Goal: Find specific page/section: Find specific page/section

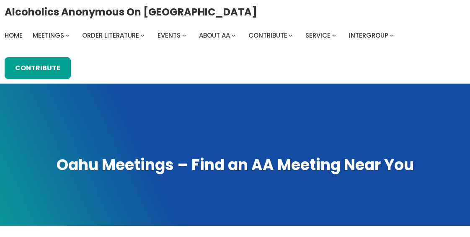
scroll to position [412, 0]
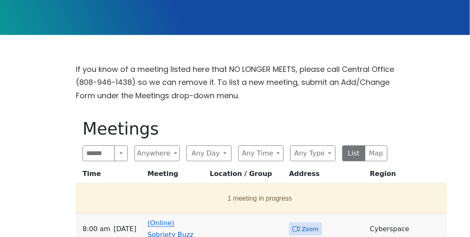
scroll to position [293, 0]
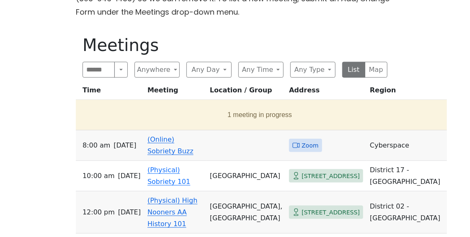
click at [301, 142] on span "Zoom" at bounding box center [309, 146] width 17 height 10
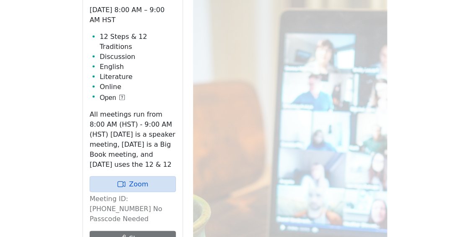
scroll to position [471, 0]
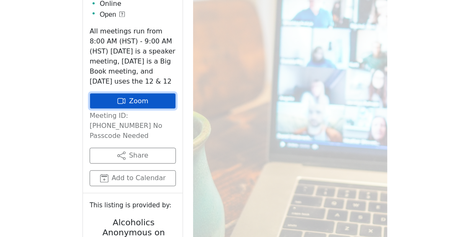
click at [151, 93] on link "Zoom" at bounding box center [133, 101] width 86 height 16
click at [119, 93] on link "Zoom" at bounding box center [133, 101] width 86 height 16
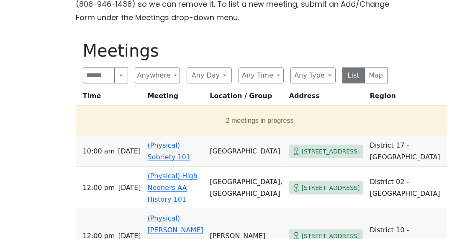
scroll to position [293, 0]
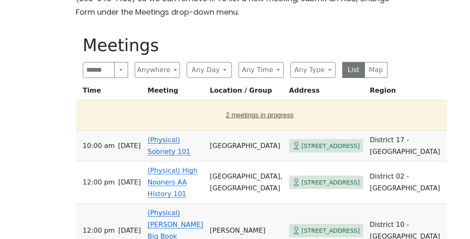
click at [237, 109] on button "2 meetings in progress" at bounding box center [260, 114] width 361 height 23
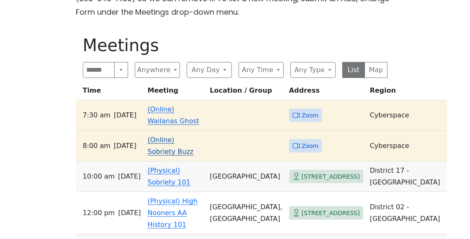
click at [302, 141] on span "Zoom" at bounding box center [310, 146] width 17 height 10
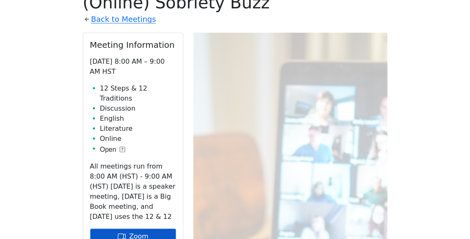
scroll to position [387, 0]
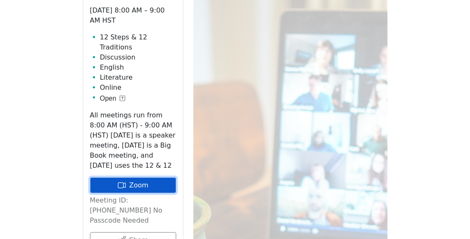
click at [154, 177] on link "Zoom" at bounding box center [133, 185] width 86 height 16
